Goal: Find specific page/section: Find specific page/section

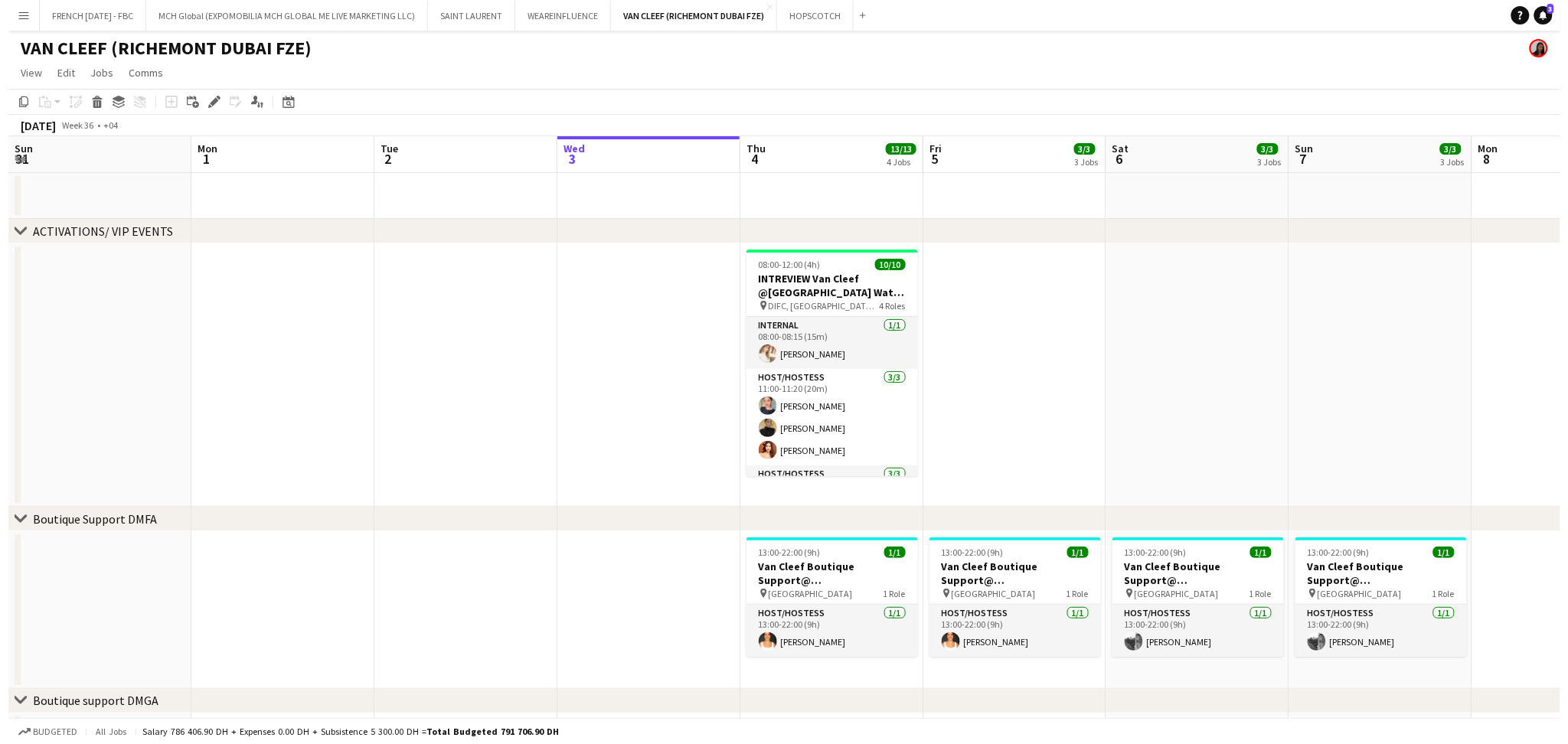
scroll to position [0, 365]
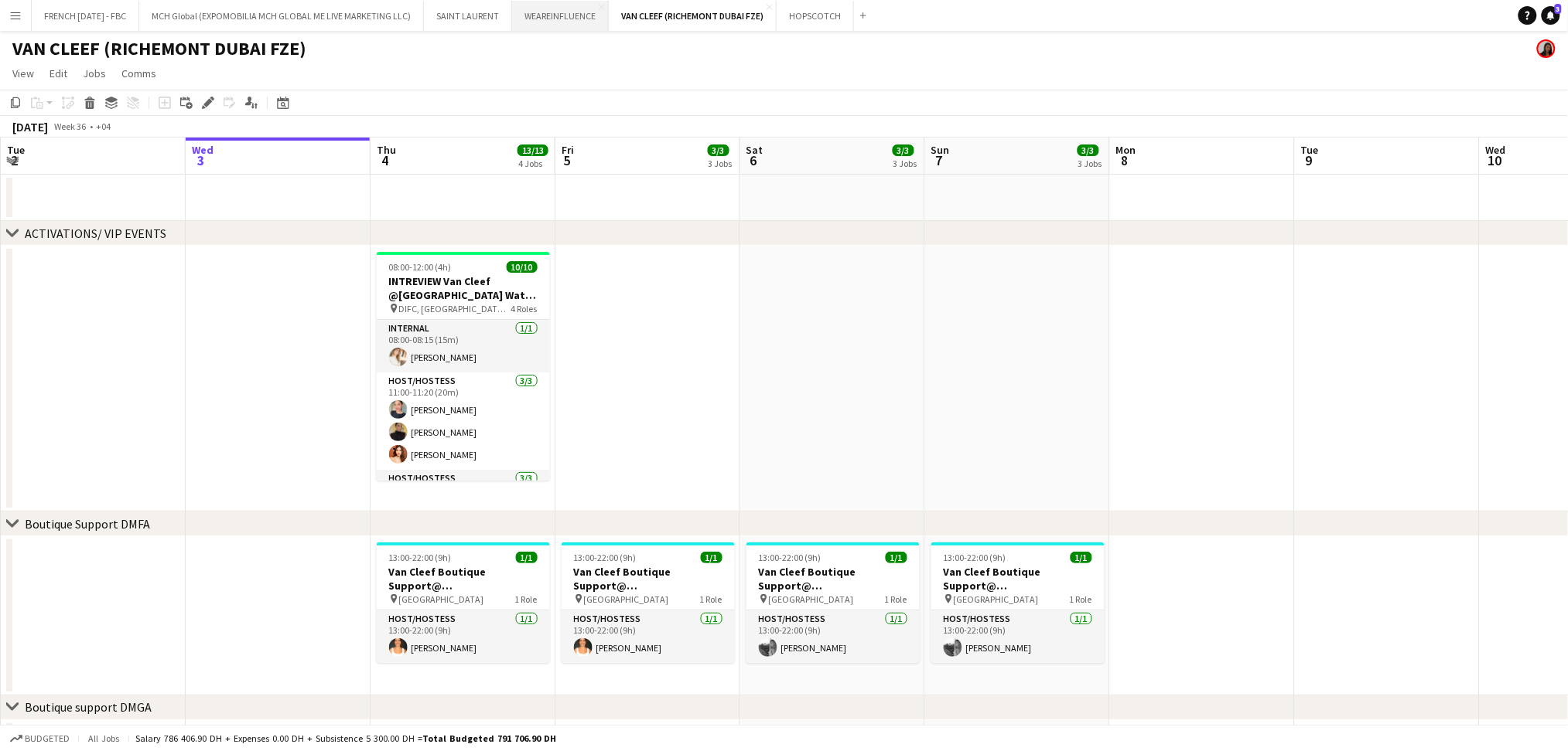
click at [527, 20] on button "WEAREINFLUENCE Close" at bounding box center [559, 16] width 96 height 30
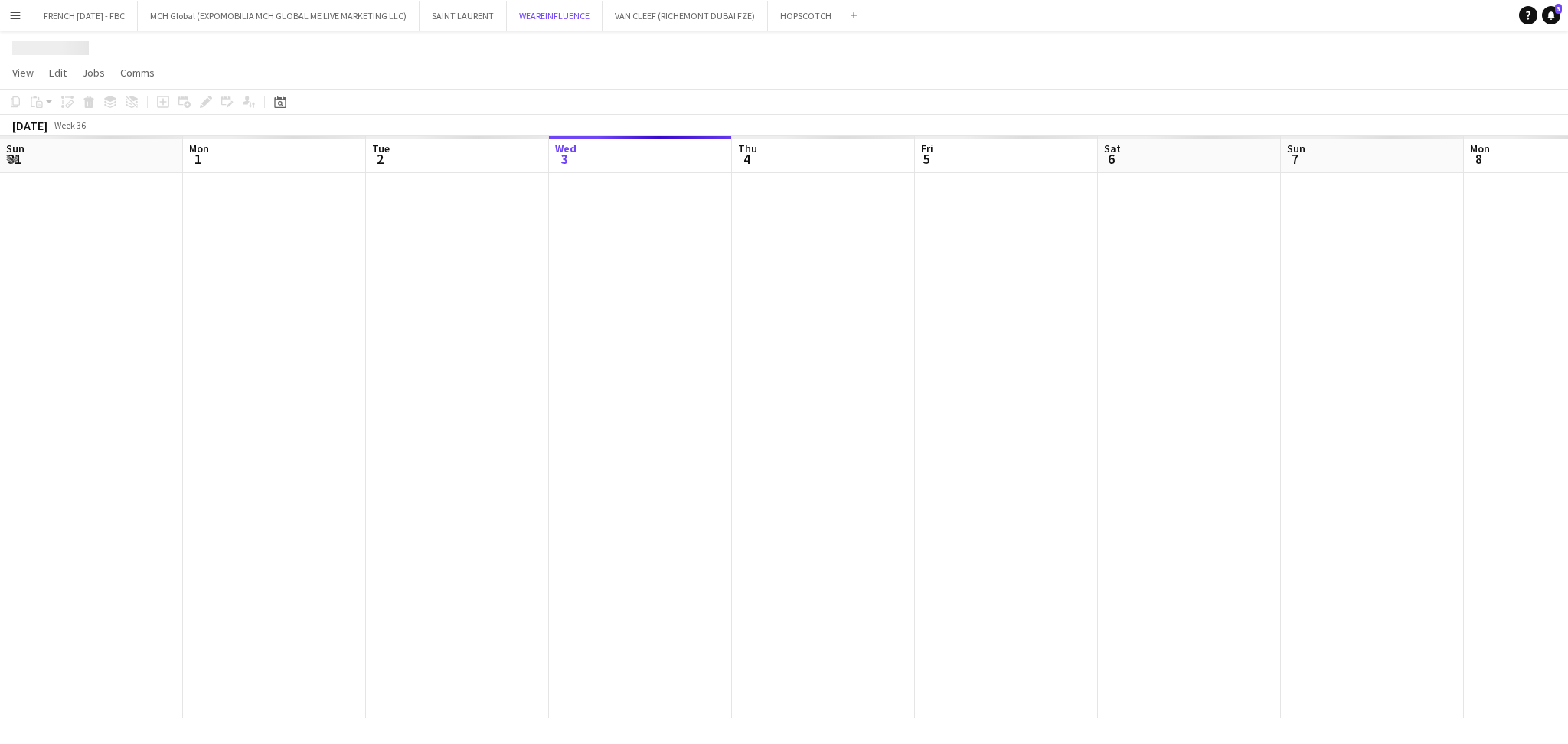
scroll to position [0, 365]
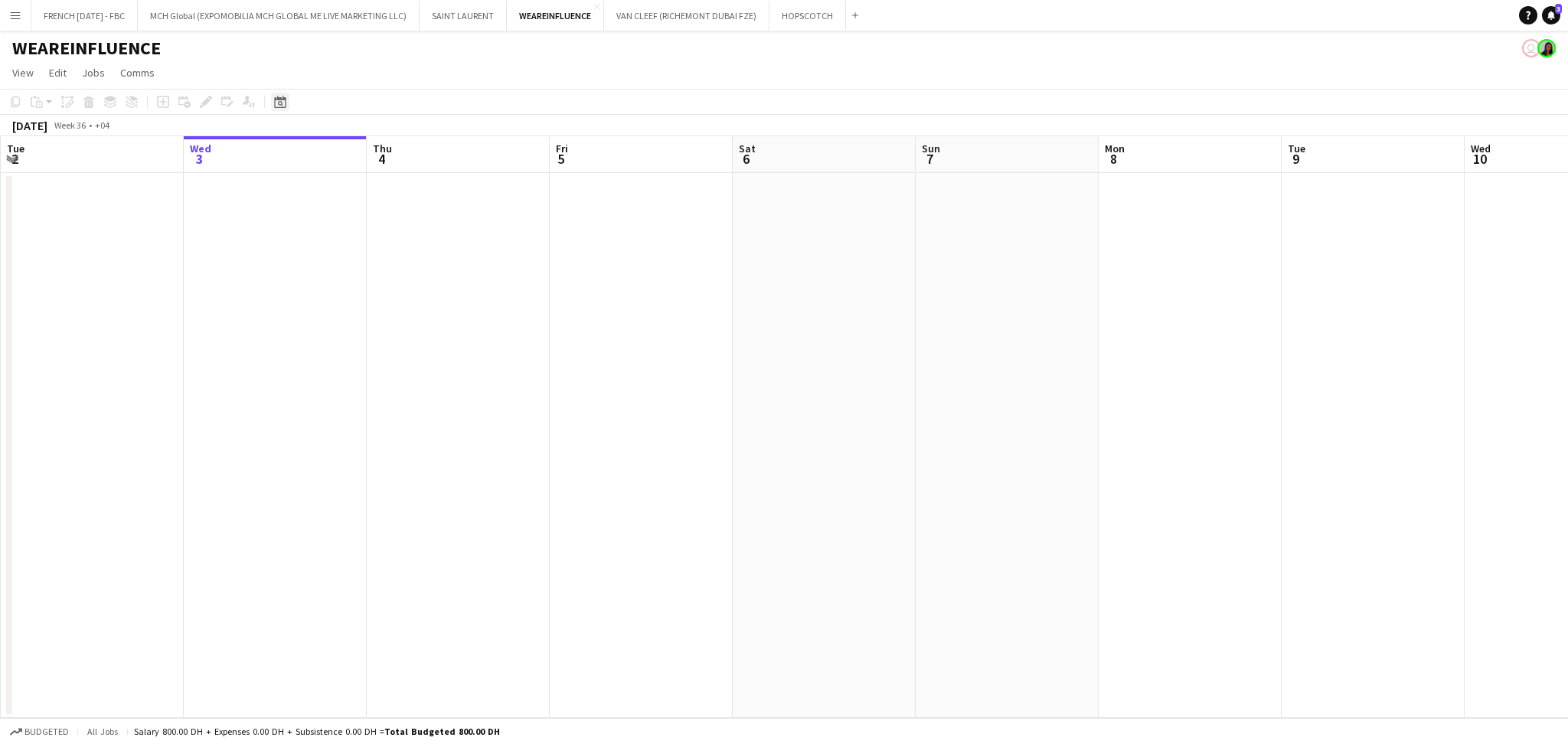
click at [277, 100] on icon at bounding box center [280, 101] width 11 height 12
click at [398, 157] on span "Next month" at bounding box center [404, 155] width 31 height 31
click at [343, 294] on span "23" at bounding box center [342, 293] width 19 height 19
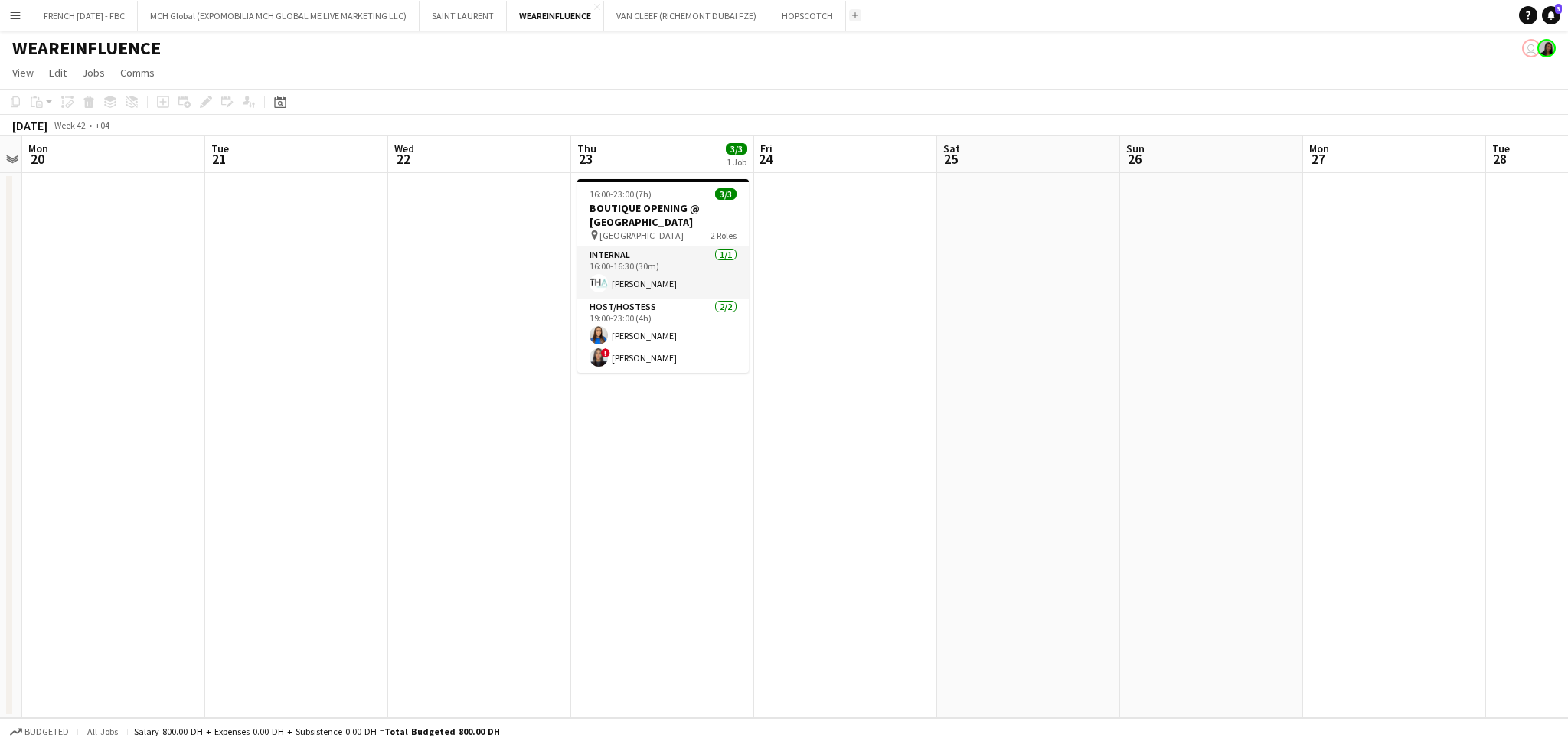
click at [857, 16] on app-icon "Add" at bounding box center [855, 16] width 7 height 7
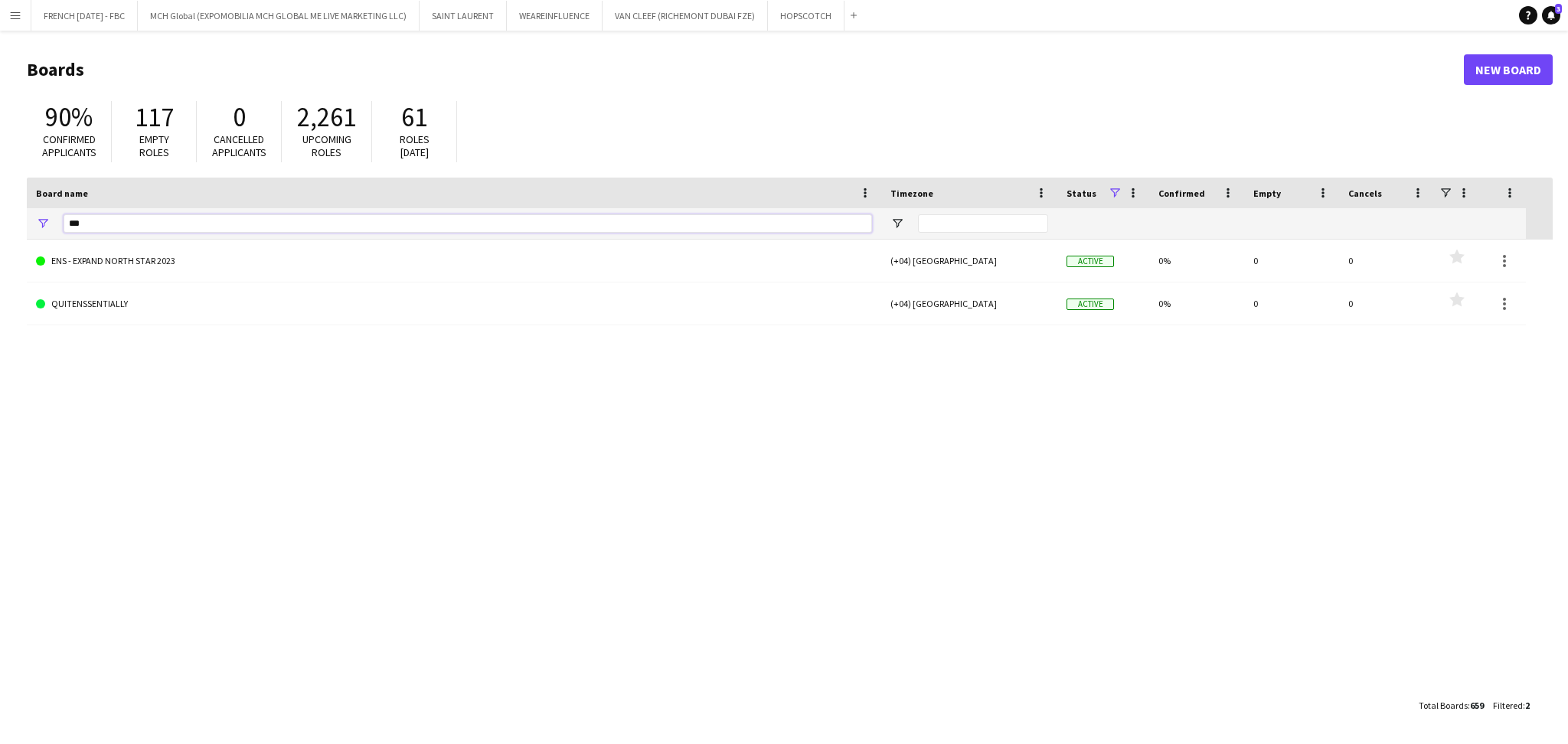
click at [480, 220] on input "***" at bounding box center [467, 224] width 808 height 19
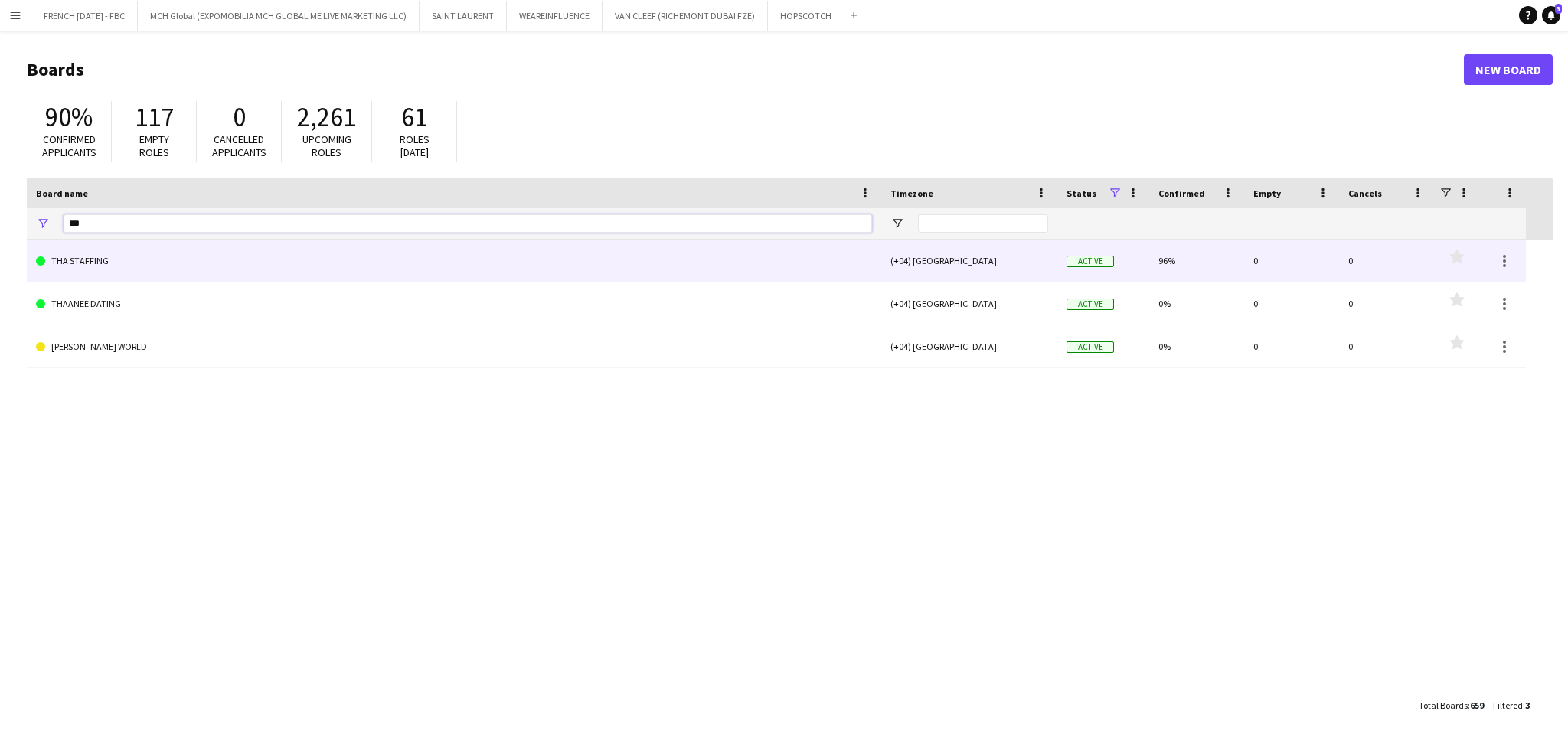
type input "***"
click at [378, 251] on link "THA STAFFING" at bounding box center [453, 261] width 836 height 43
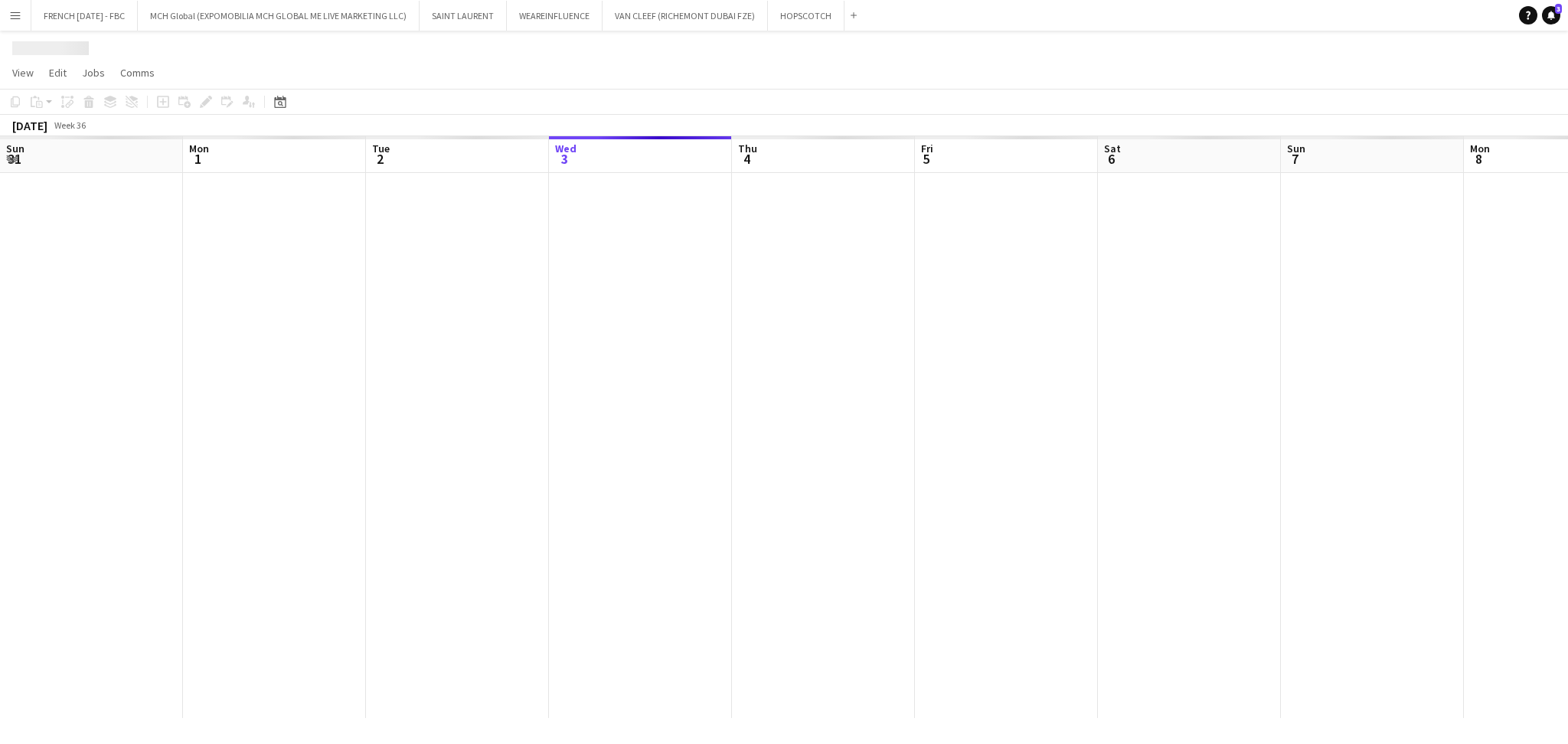
scroll to position [0, 365]
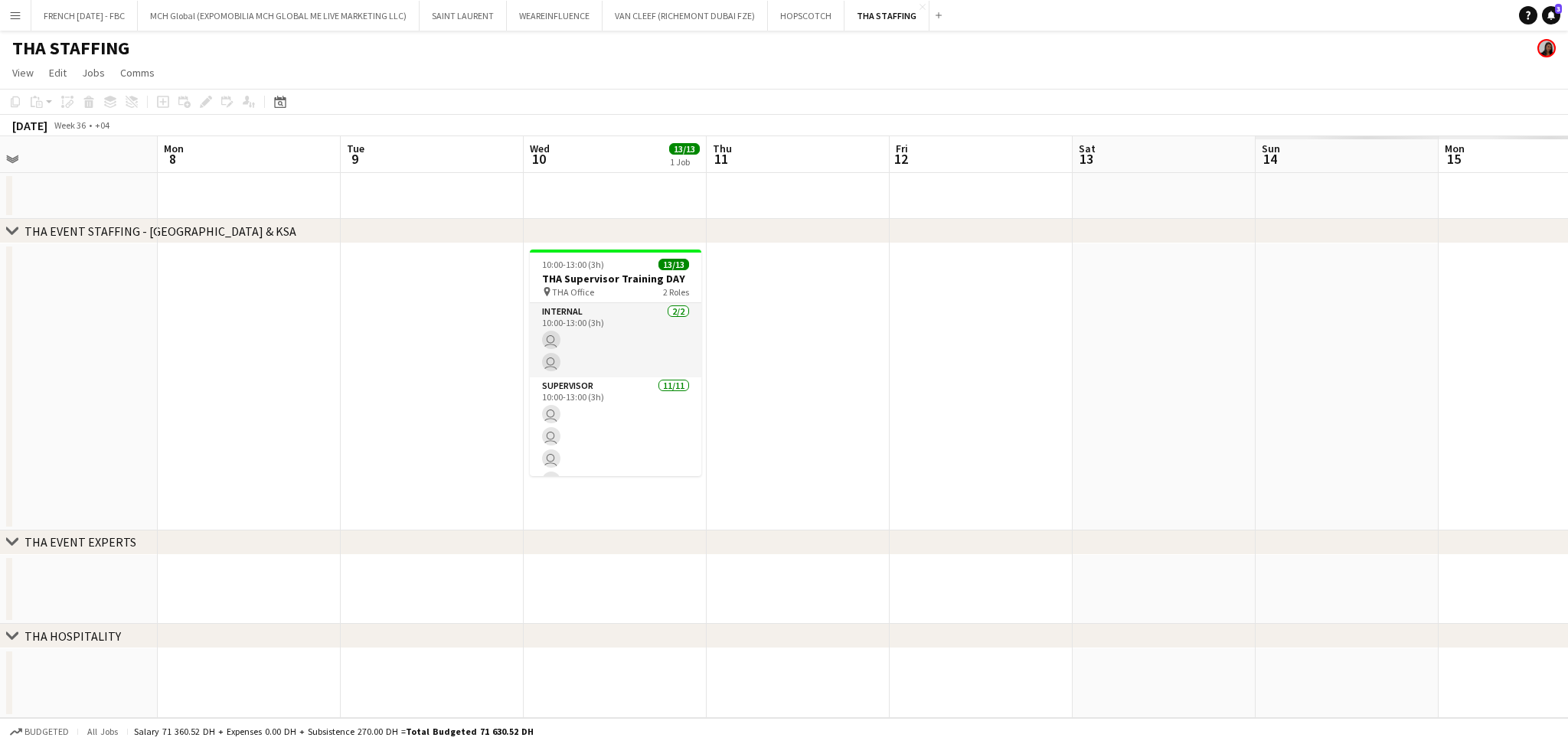
drag, startPoint x: 837, startPoint y: 389, endPoint x: 113, endPoint y: 404, distance: 724.2
click at [113, 404] on app-calendar-viewport "Thu 4 Fri 5 Sat 6 Sun 7 Mon 8 Tue 9 Wed 10 13/13 1 Job Thu 11 Fri 12 Sat 13 Sun…" at bounding box center [784, 427] width 1568 height 582
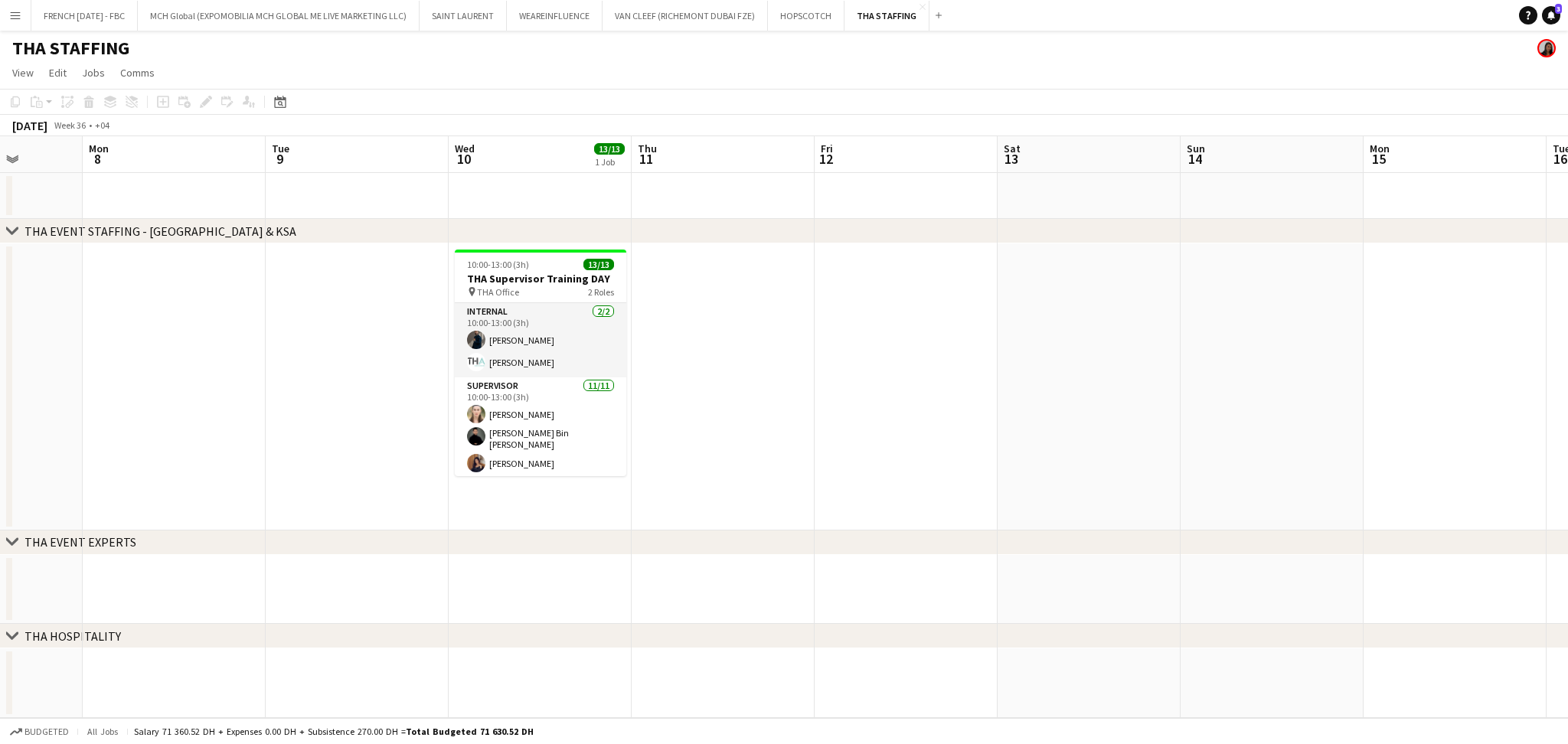
scroll to position [0, 667]
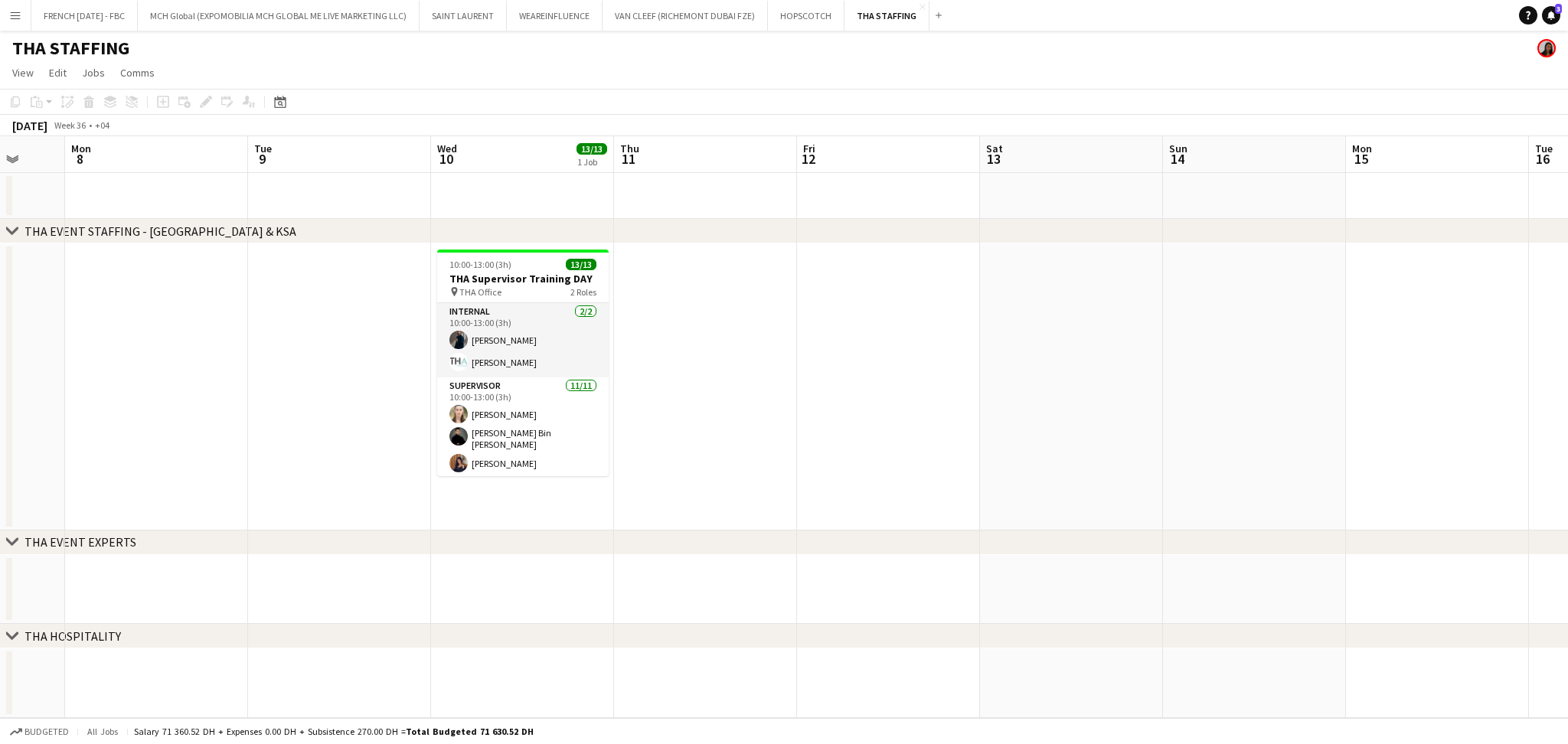
drag, startPoint x: 258, startPoint y: 417, endPoint x: 241, endPoint y: 417, distance: 17.0
click at [241, 417] on app-calendar-viewport "Thu 4 Fri 5 Sat 6 Sun 7 Mon 8 Tue 9 Wed 10 13/13 1 Job Thu 11 Fri 12 Sat 13 Sun…" at bounding box center [784, 427] width 1568 height 582
click at [695, 379] on app-date-cell at bounding box center [705, 388] width 183 height 287
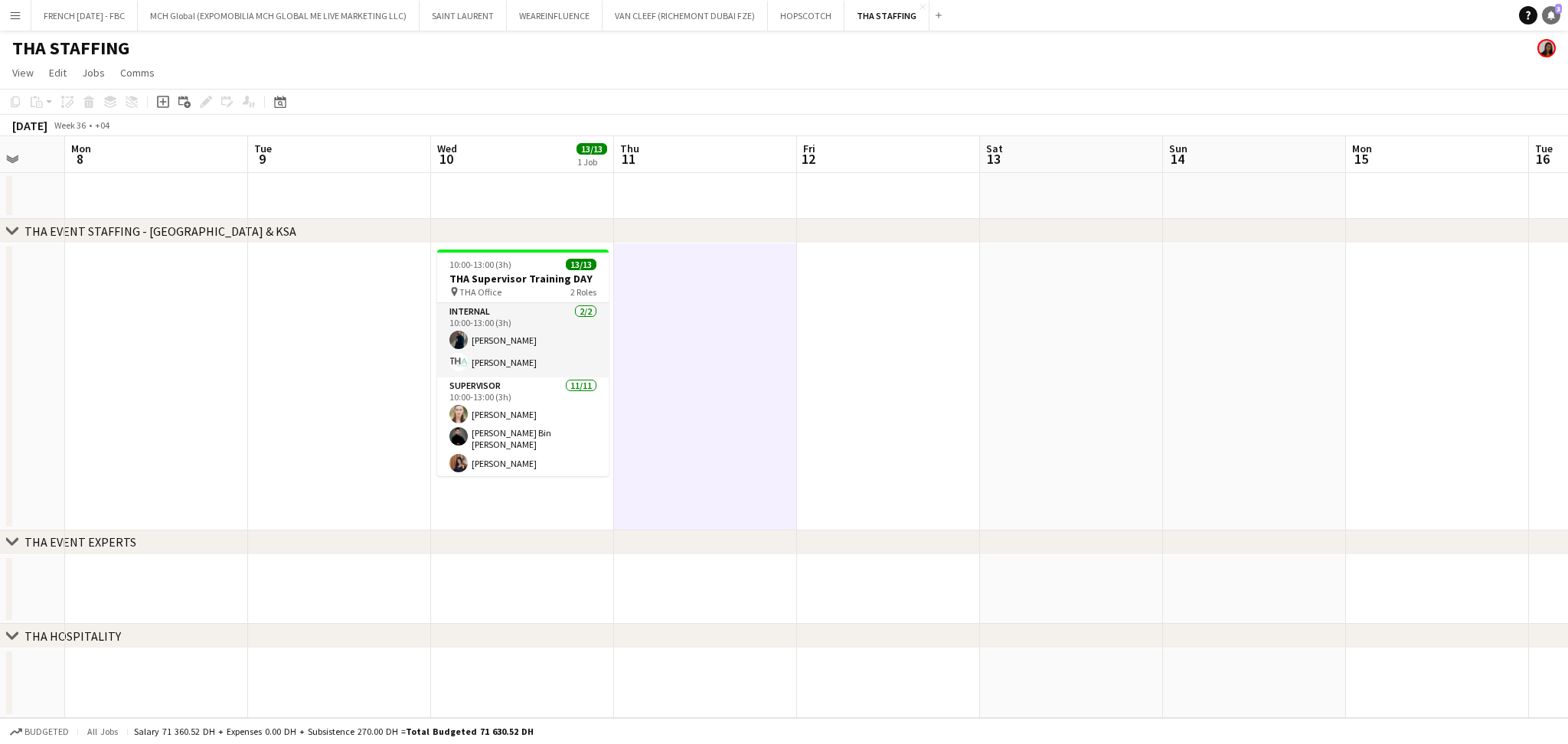
click at [1551, 11] on span "3" at bounding box center [1558, 9] width 7 height 10
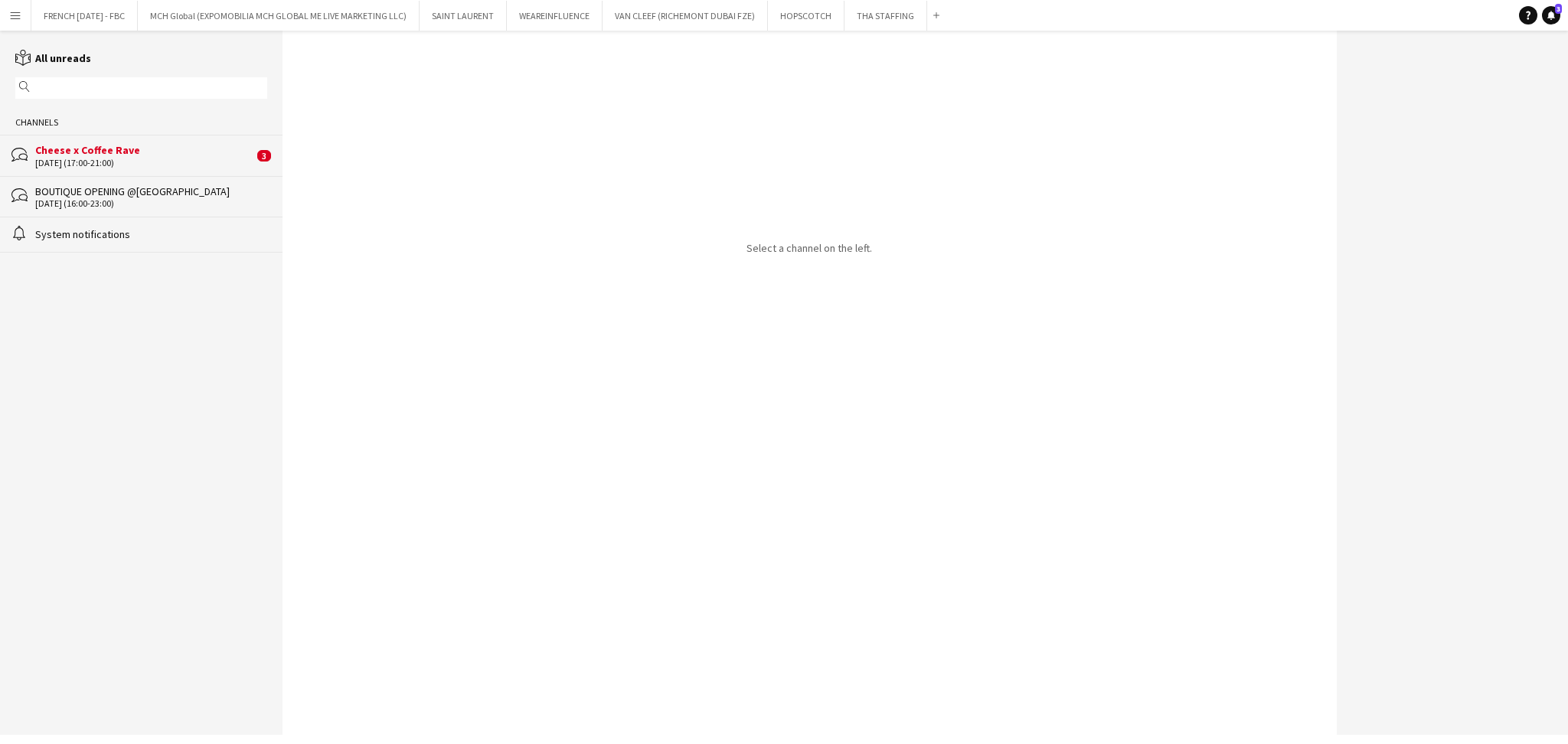
click at [148, 160] on div "[DATE] (17:00-21:00)" at bounding box center [144, 162] width 219 height 11
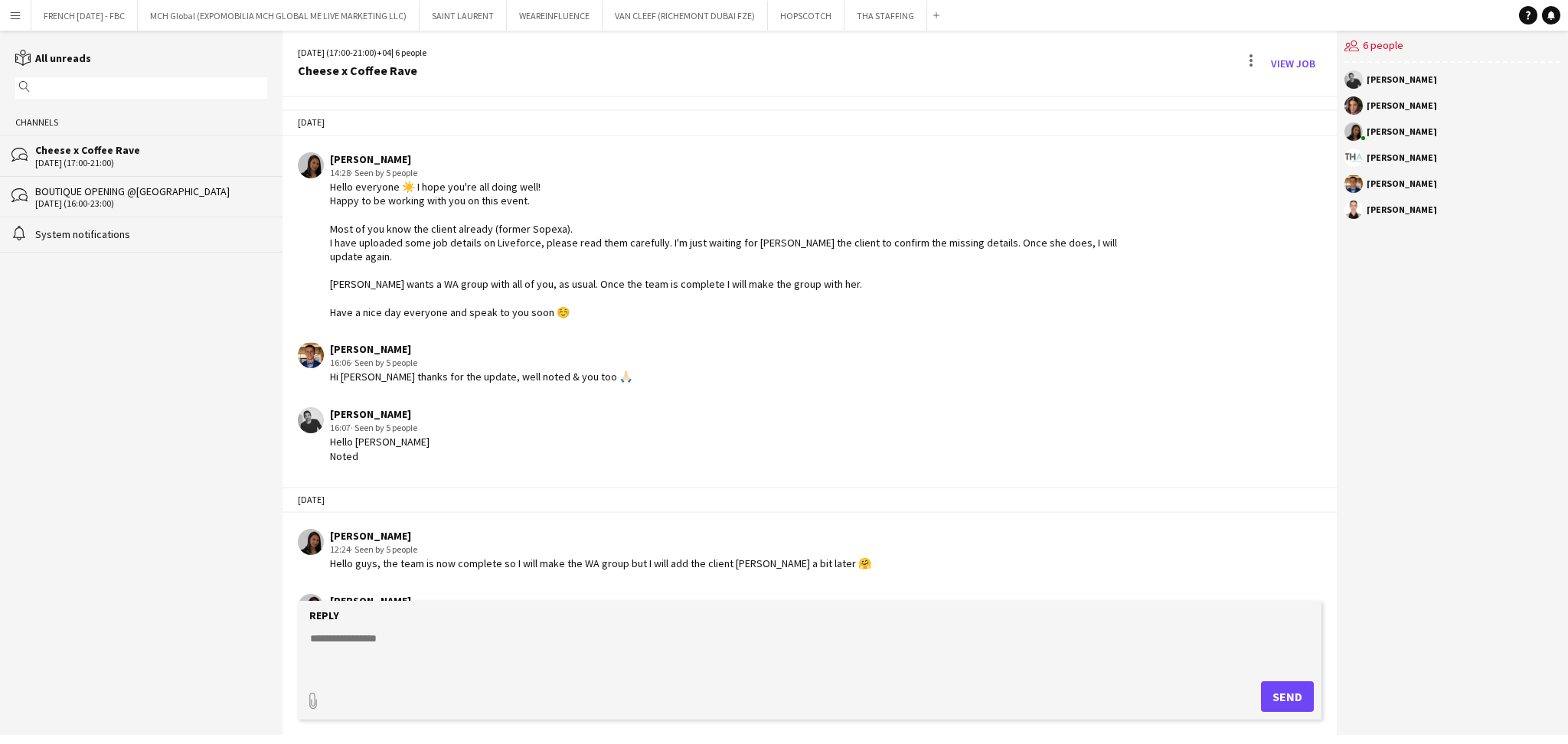
scroll to position [652, 0]
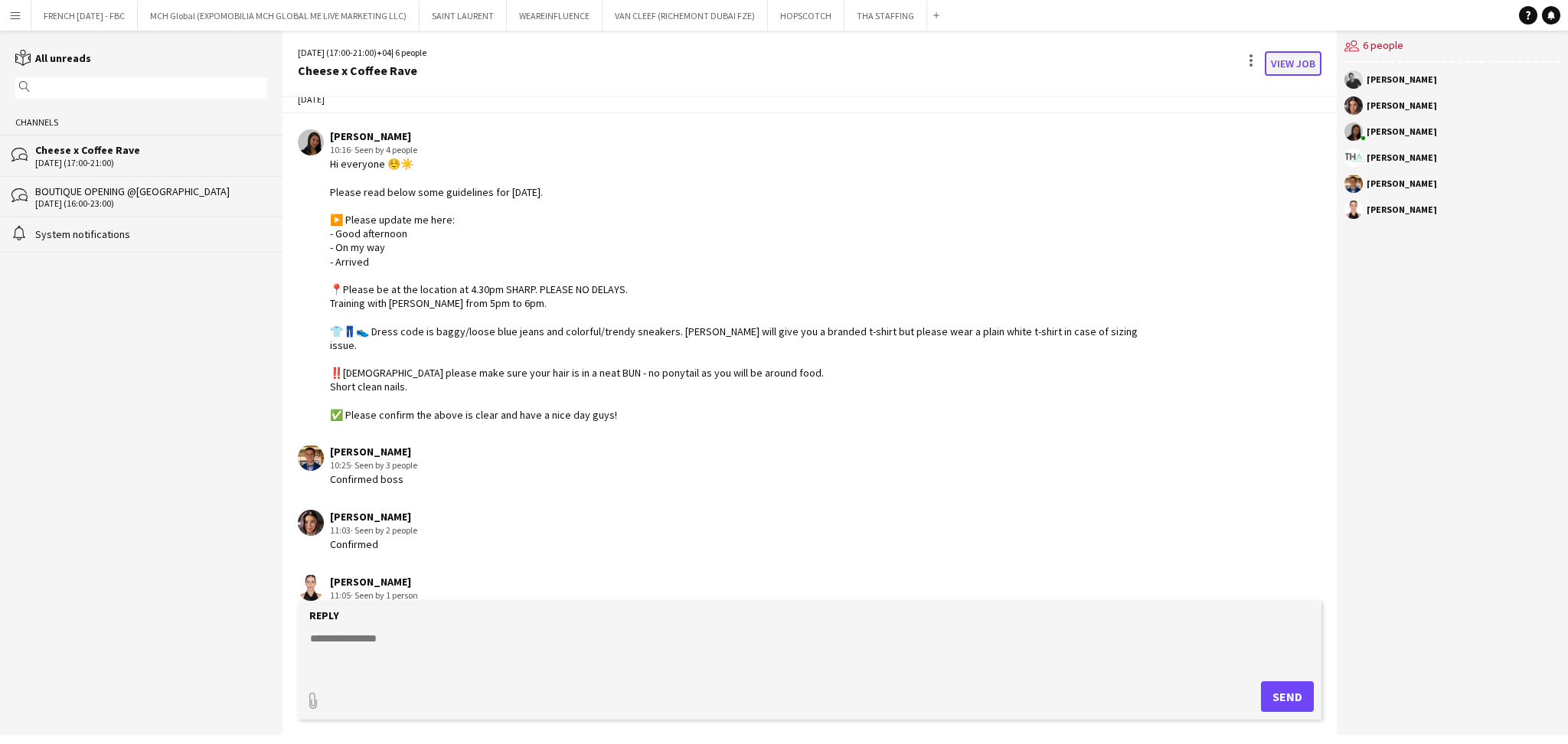
click at [1272, 64] on link "View Job" at bounding box center [1292, 64] width 56 height 24
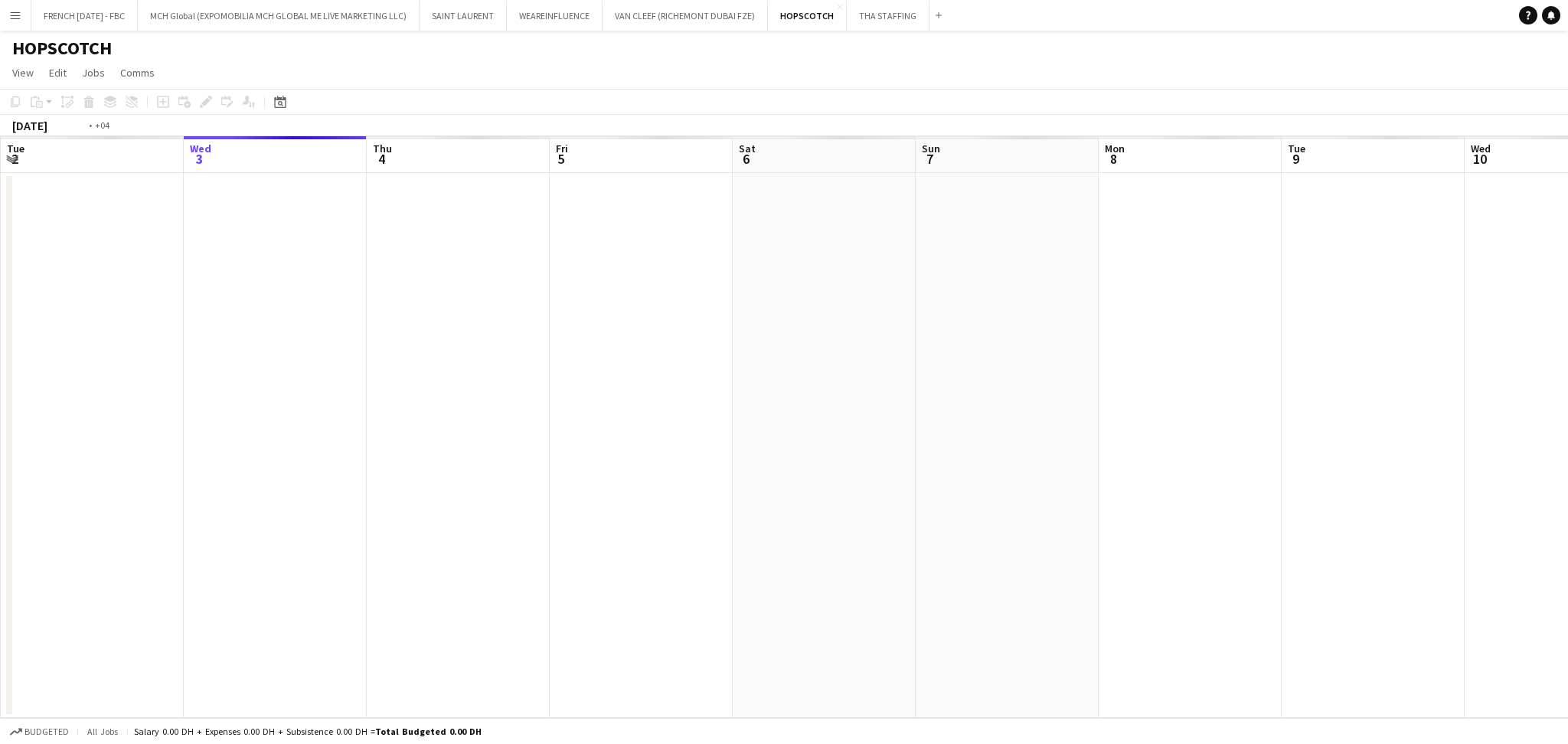
scroll to position [0, 527]
